Goal: Obtain resource: Download file/media

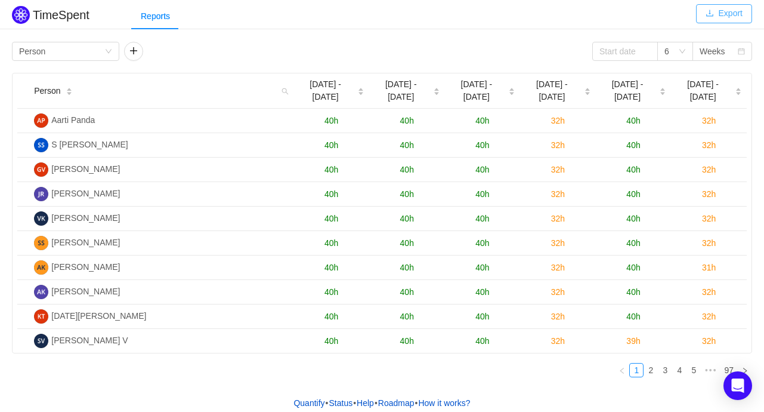
click at [721, 5] on button "Export" at bounding box center [724, 13] width 56 height 19
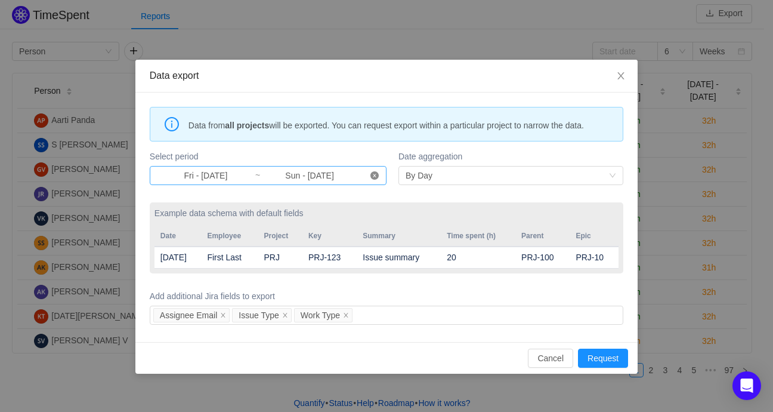
click at [376, 176] on icon "icon: close-circle" at bounding box center [375, 175] width 8 height 8
click at [199, 177] on input at bounding box center [206, 175] width 98 height 13
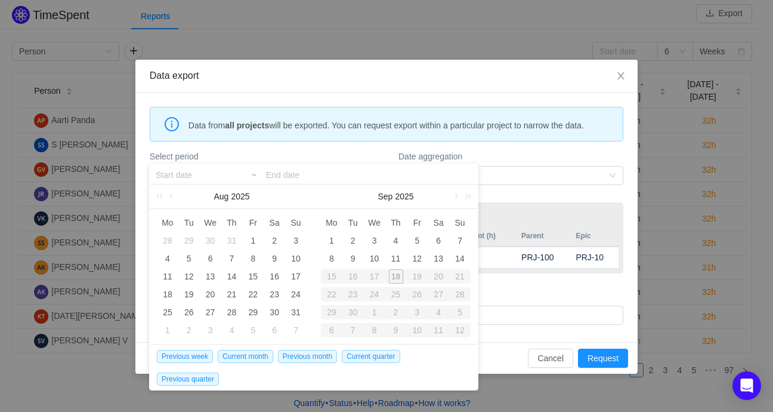
click at [334, 273] on div "15" at bounding box center [331, 276] width 21 height 14
type input "Fri - [DATE]"
type input "Sun - [DATE]"
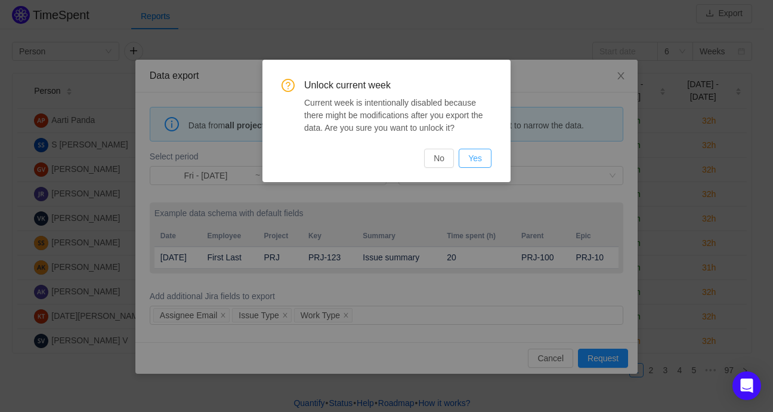
click at [482, 158] on button "Yes" at bounding box center [475, 158] width 33 height 19
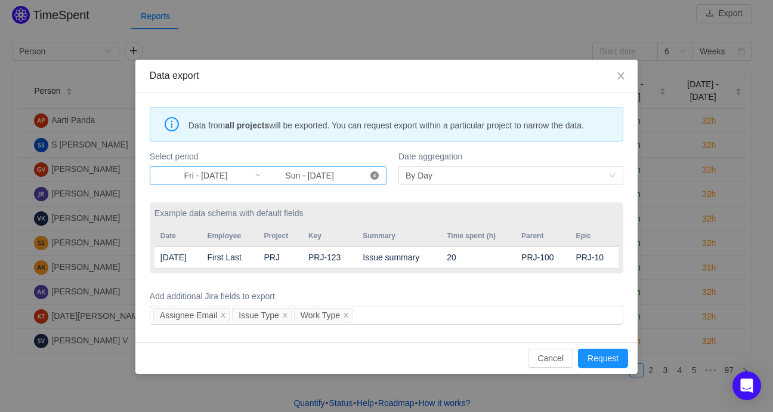
click at [375, 176] on icon "icon: close-circle" at bounding box center [375, 175] width 8 height 8
click at [196, 177] on input at bounding box center [206, 175] width 98 height 13
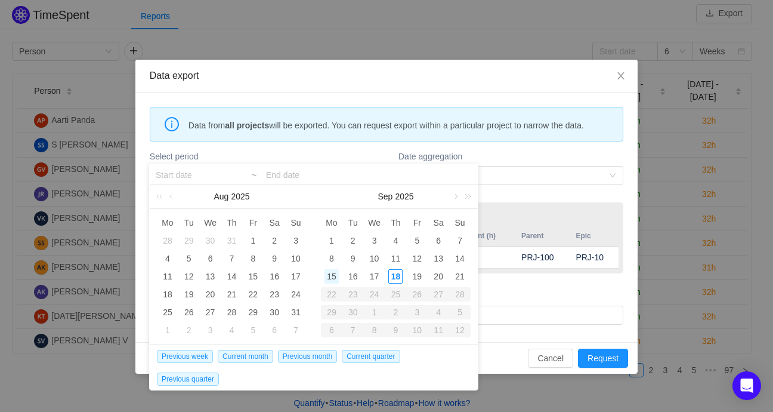
click at [330, 277] on div "15" at bounding box center [332, 276] width 14 height 14
type input "Mon - [DATE]"
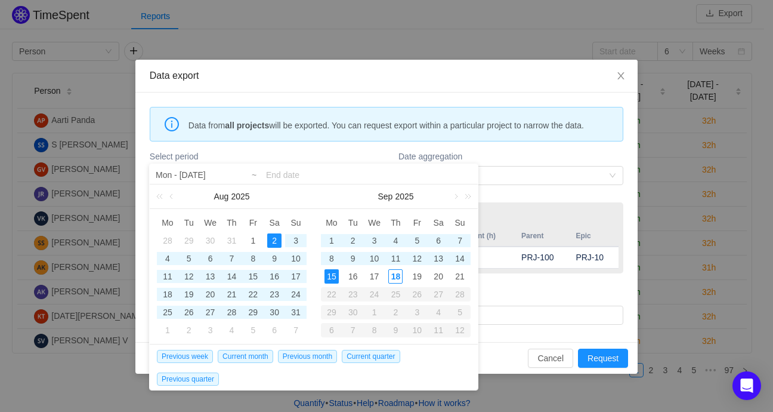
click at [292, 175] on input at bounding box center [369, 175] width 206 height 14
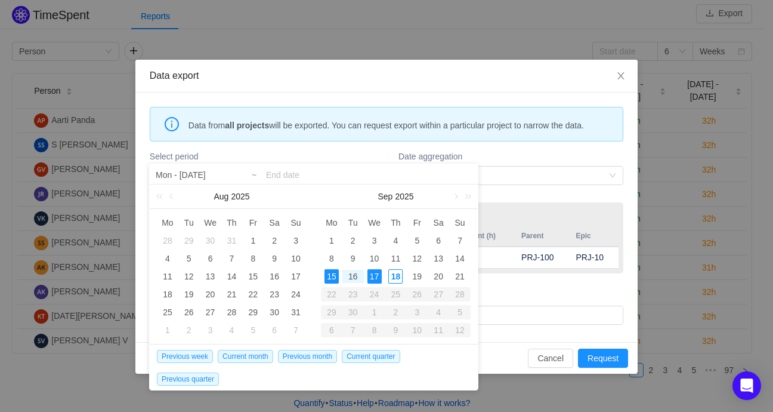
click at [370, 276] on div "17" at bounding box center [375, 276] width 14 height 14
type input "Mon - [DATE]"
type input "Wed - [DATE]"
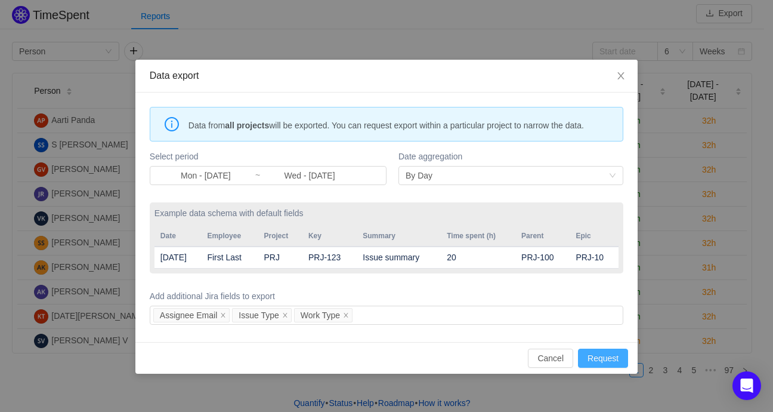
click at [607, 357] on button "Request" at bounding box center [603, 357] width 50 height 19
